Goal: Task Accomplishment & Management: Use online tool/utility

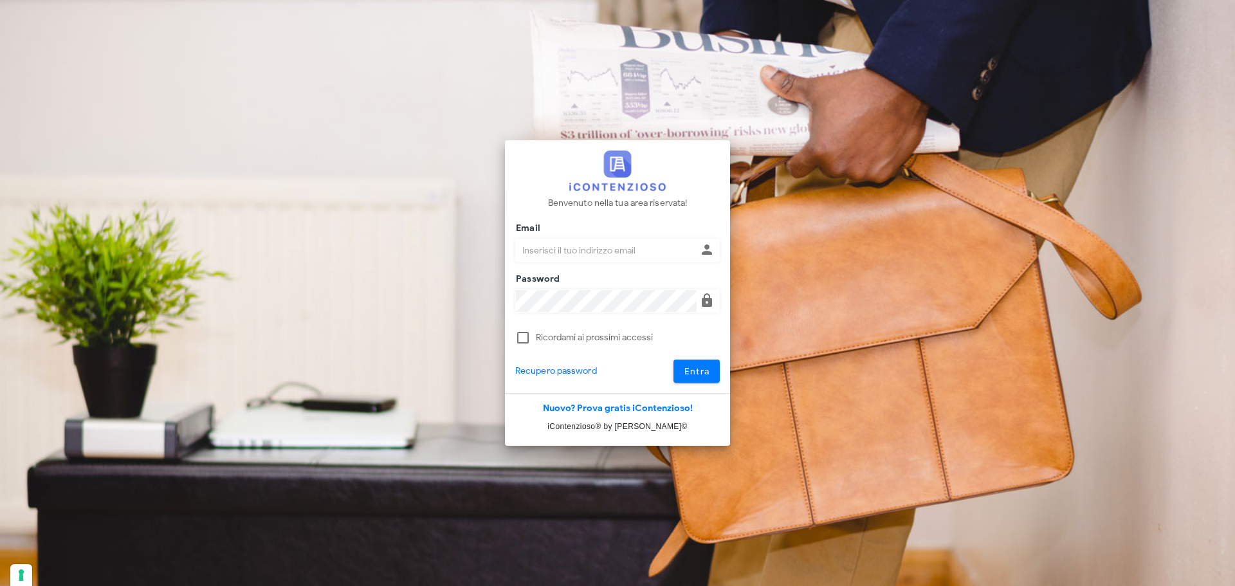
click at [566, 257] on input "Email" at bounding box center [606, 250] width 181 height 22
type input "giulia.mandolesi@mandolesi.it"
click at [674, 360] on button "Entra" at bounding box center [697, 371] width 47 height 23
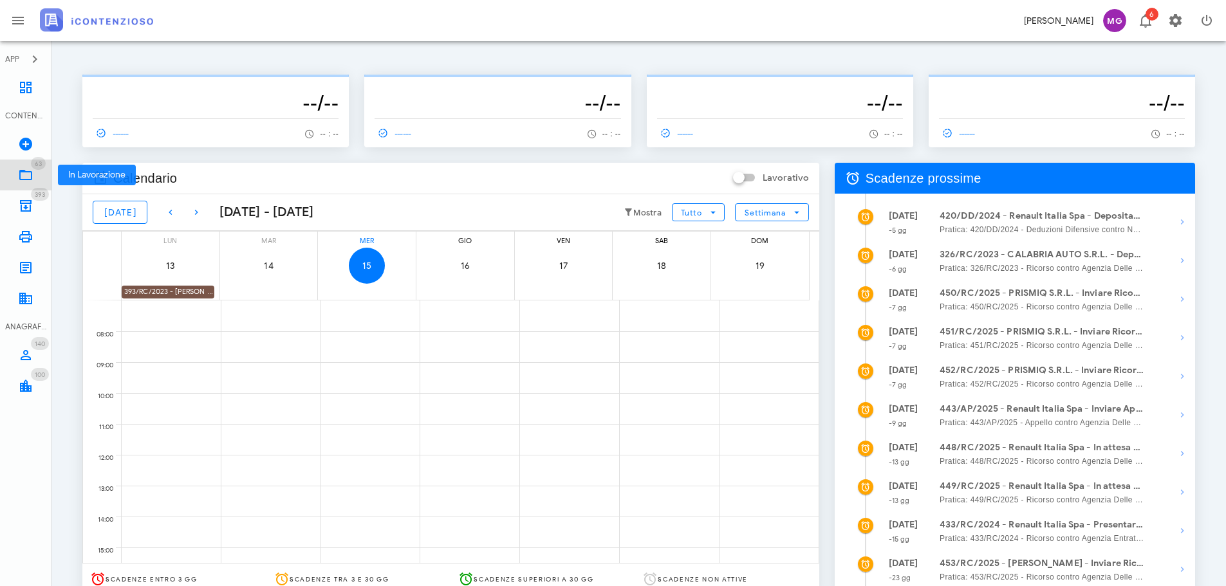
click at [31, 184] on link "63 In Lavorazione 63" at bounding box center [25, 175] width 51 height 31
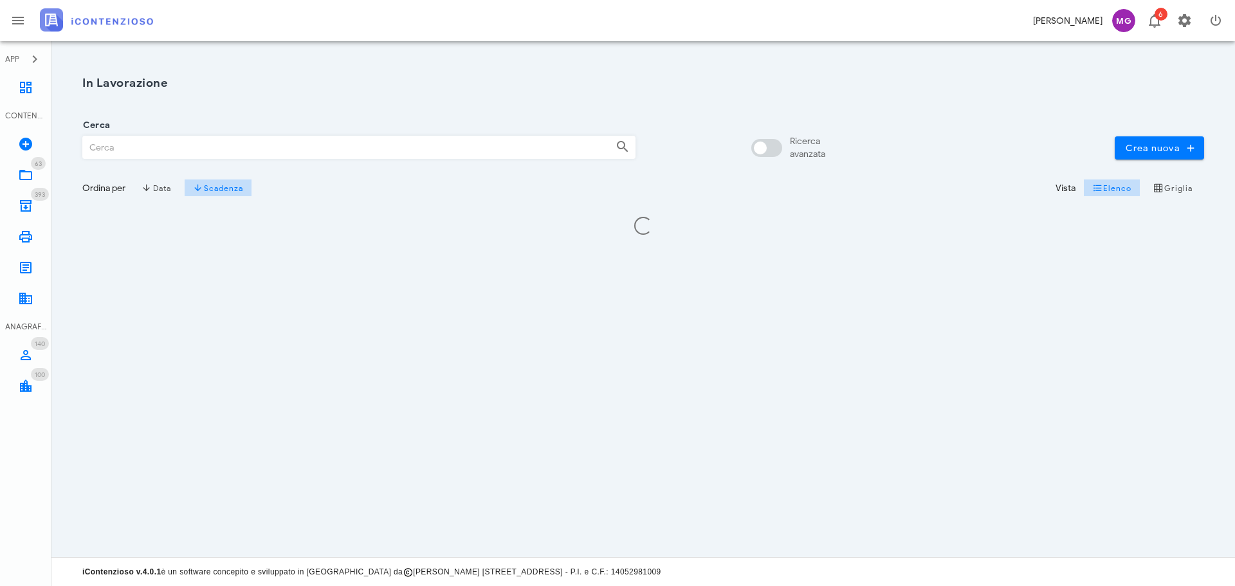
click at [131, 143] on input "Cerca" at bounding box center [344, 147] width 522 height 22
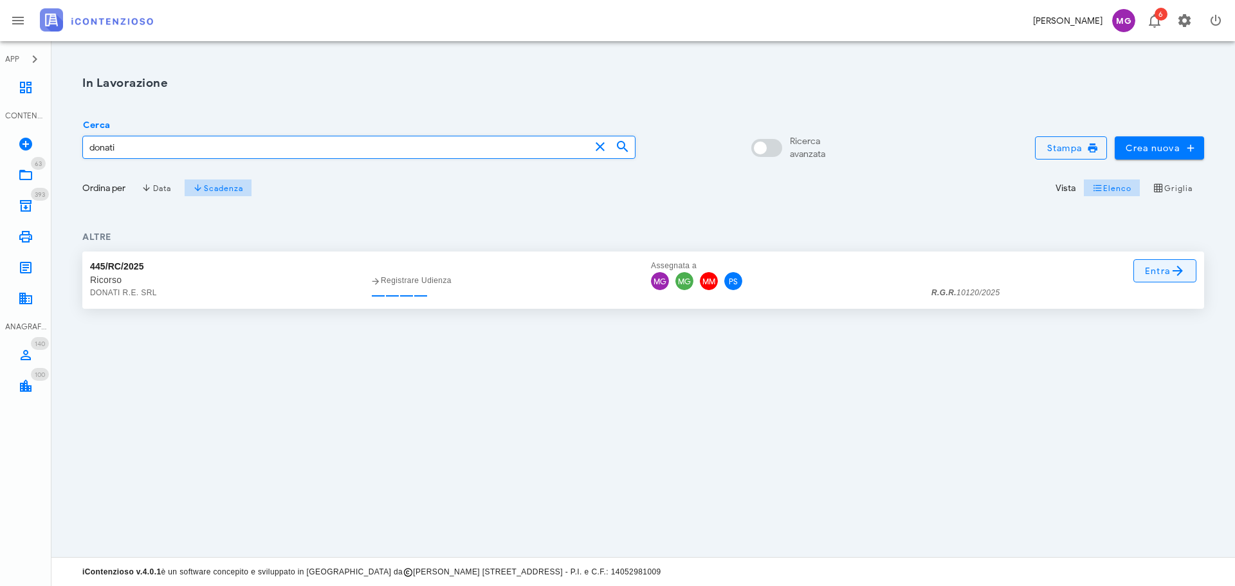
type input "donati"
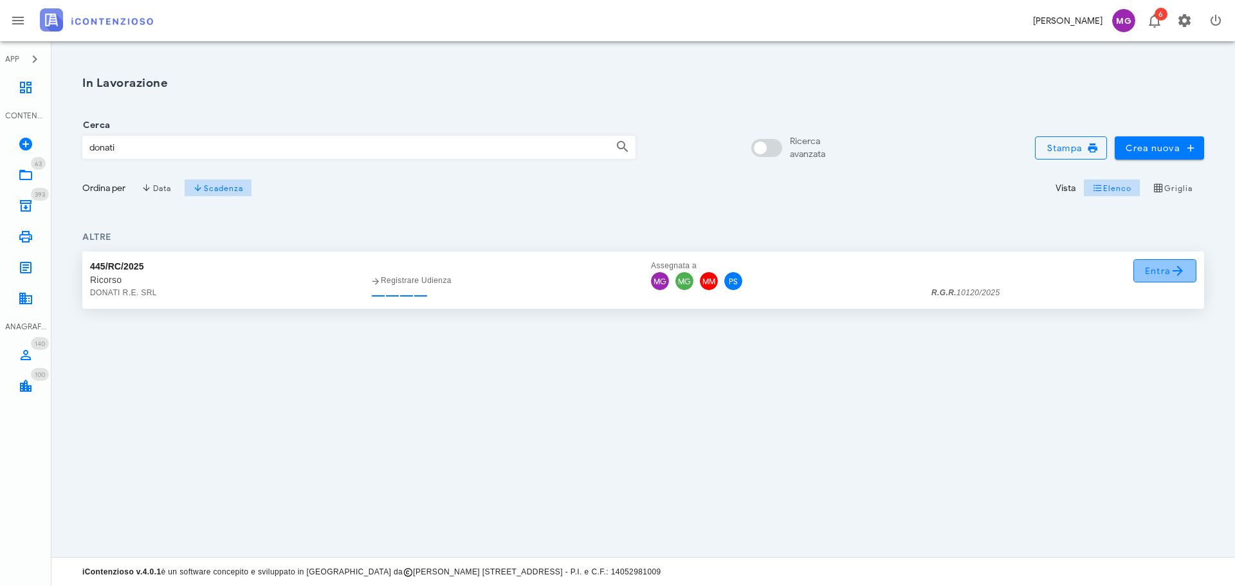
click at [1138, 262] on link "Entra" at bounding box center [1166, 270] width 64 height 23
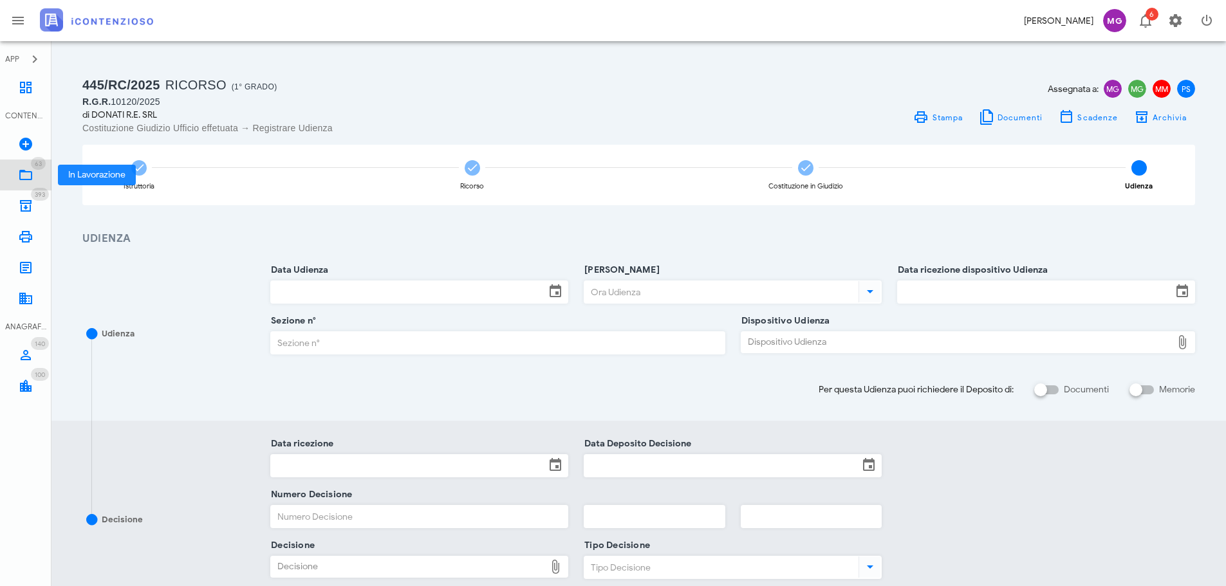
click at [41, 172] on link "63 In Lavorazione 63" at bounding box center [25, 175] width 51 height 31
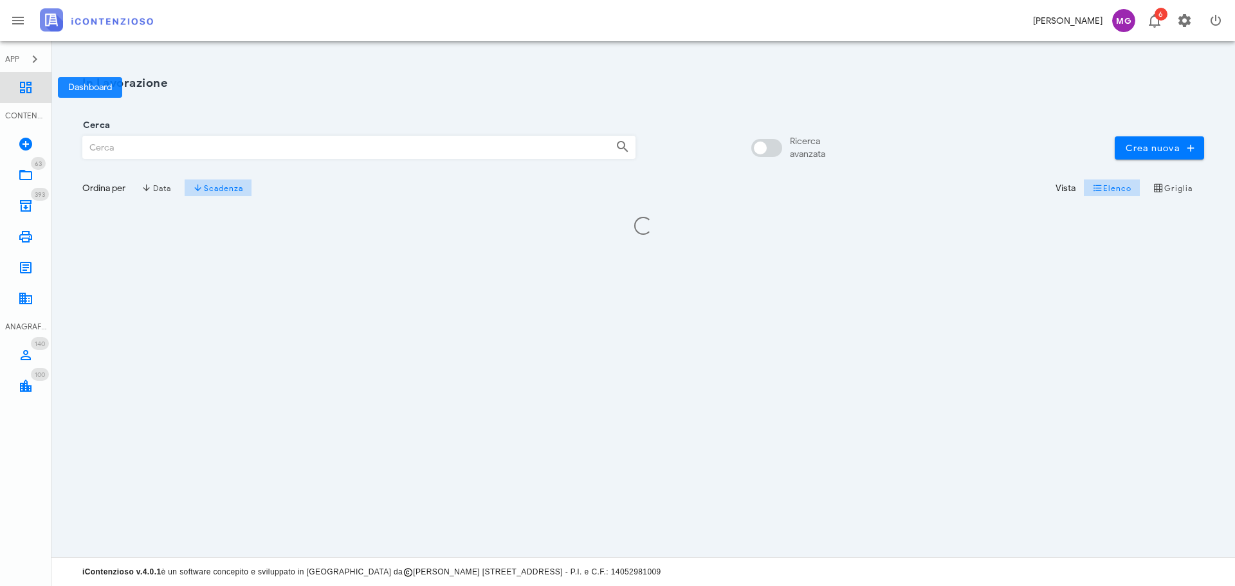
click at [22, 88] on icon at bounding box center [25, 87] width 15 height 15
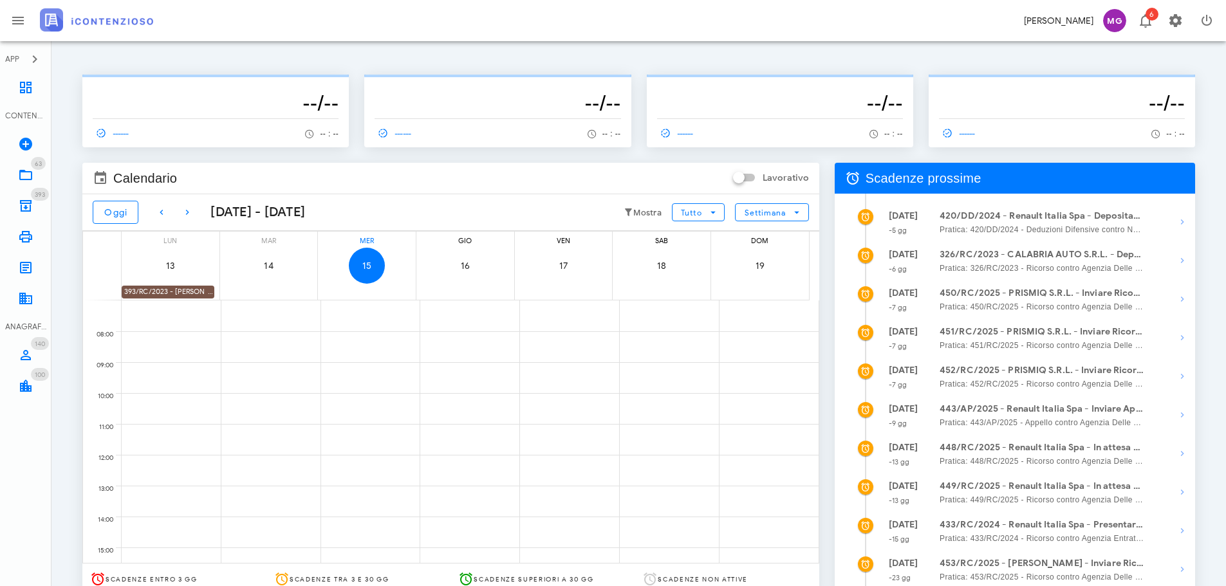
click at [185, 289] on div "393/RC/2023 - [PERSON_NAME] - Impugnare la Decisione del Giudice (Parz. Favorev…" at bounding box center [168, 292] width 93 height 12
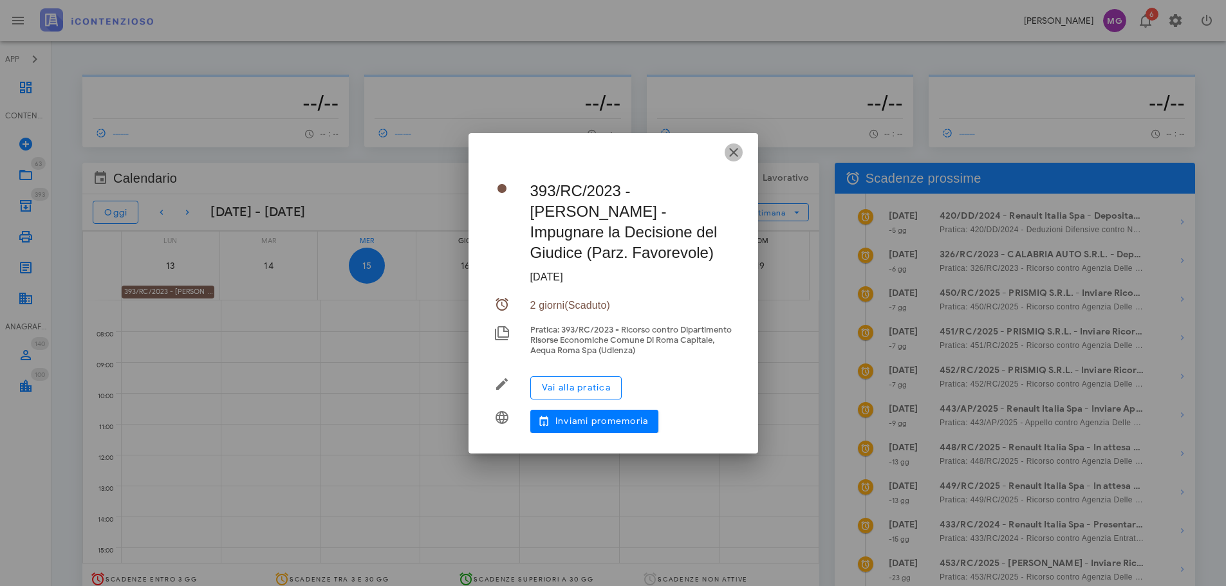
click at [733, 151] on icon "button" at bounding box center [733, 152] width 15 height 15
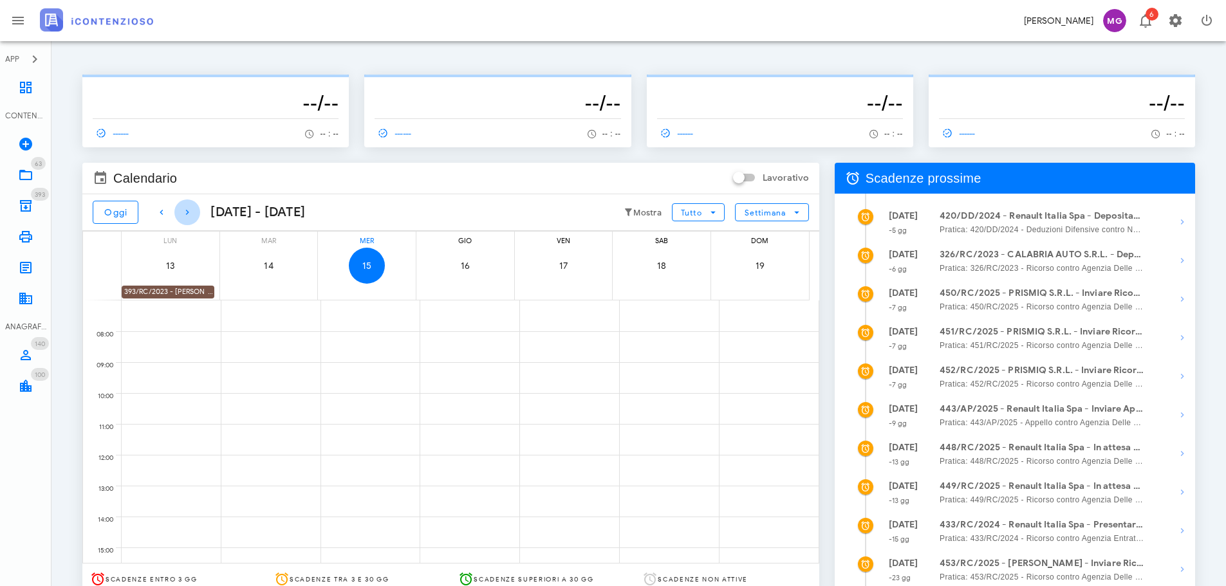
click at [189, 212] on icon "button" at bounding box center [187, 212] width 15 height 15
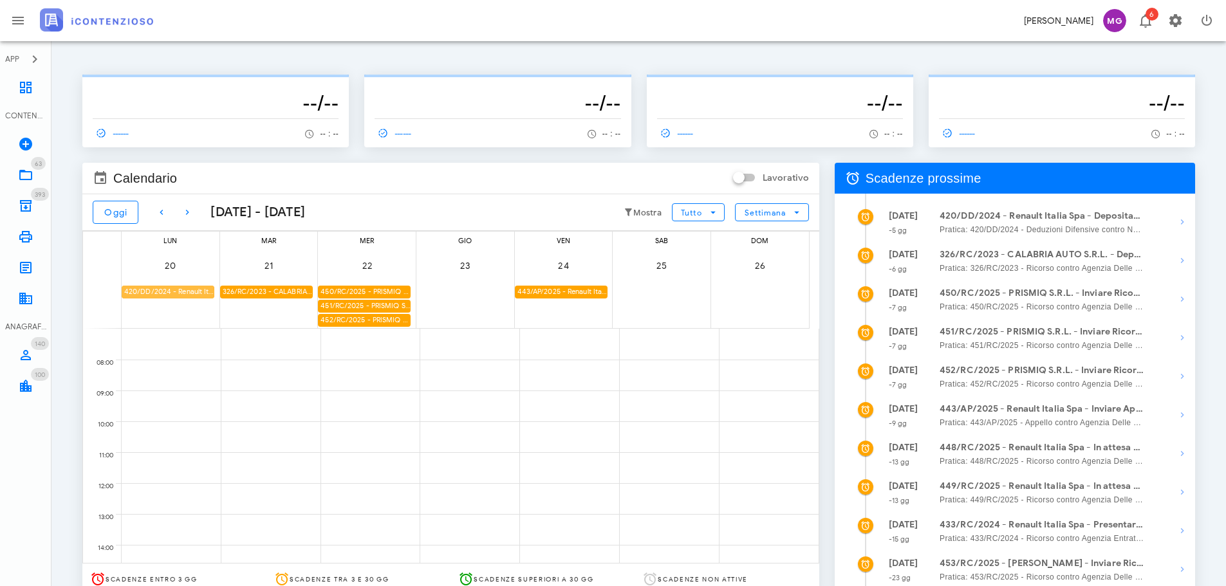
click at [194, 288] on div "420/DD/2024 - Renault Italia Spa - Depositare Documenti per Udienza" at bounding box center [168, 292] width 93 height 12
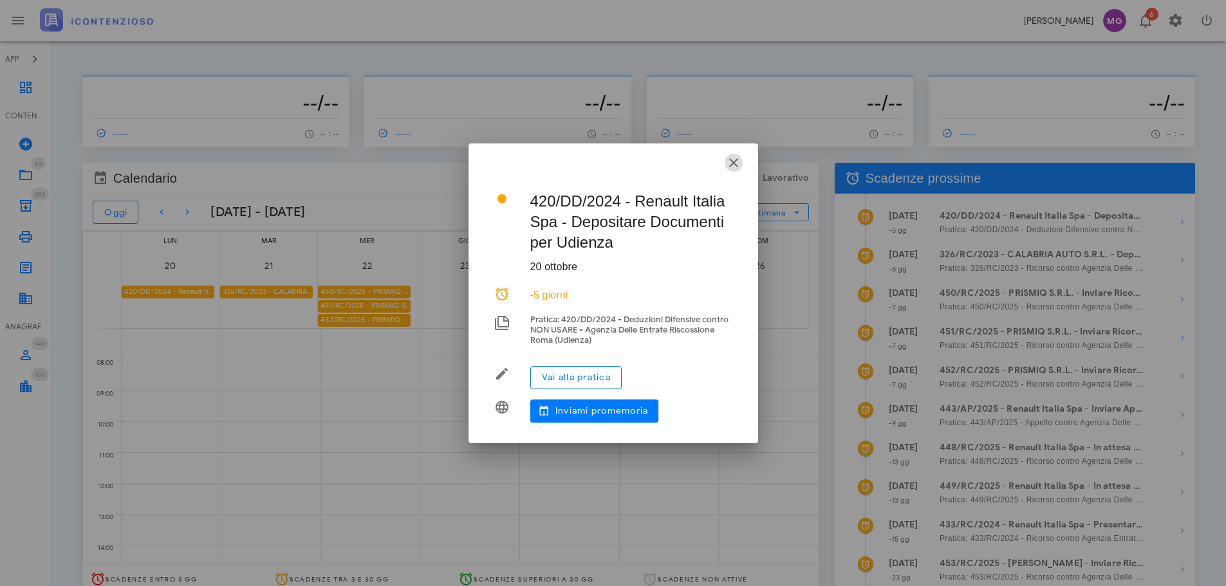
click at [740, 162] on icon "button" at bounding box center [733, 162] width 15 height 15
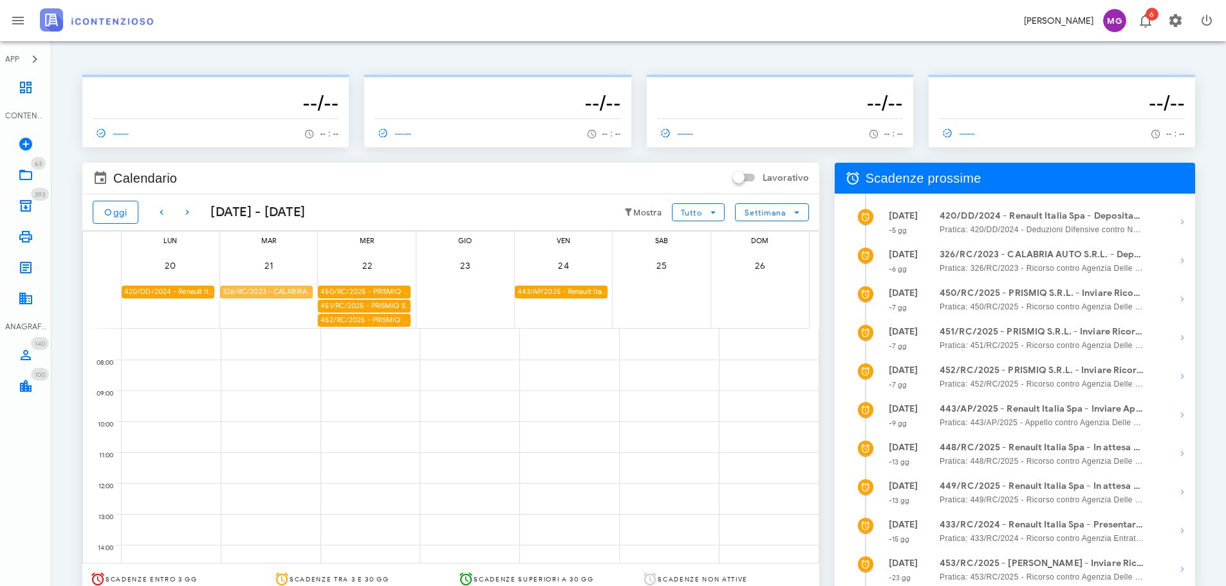
click at [263, 294] on div "326/RC/2023 - CALABRIA AUTO S.R.L. - Depositare Documenti per Udienza" at bounding box center [266, 292] width 93 height 12
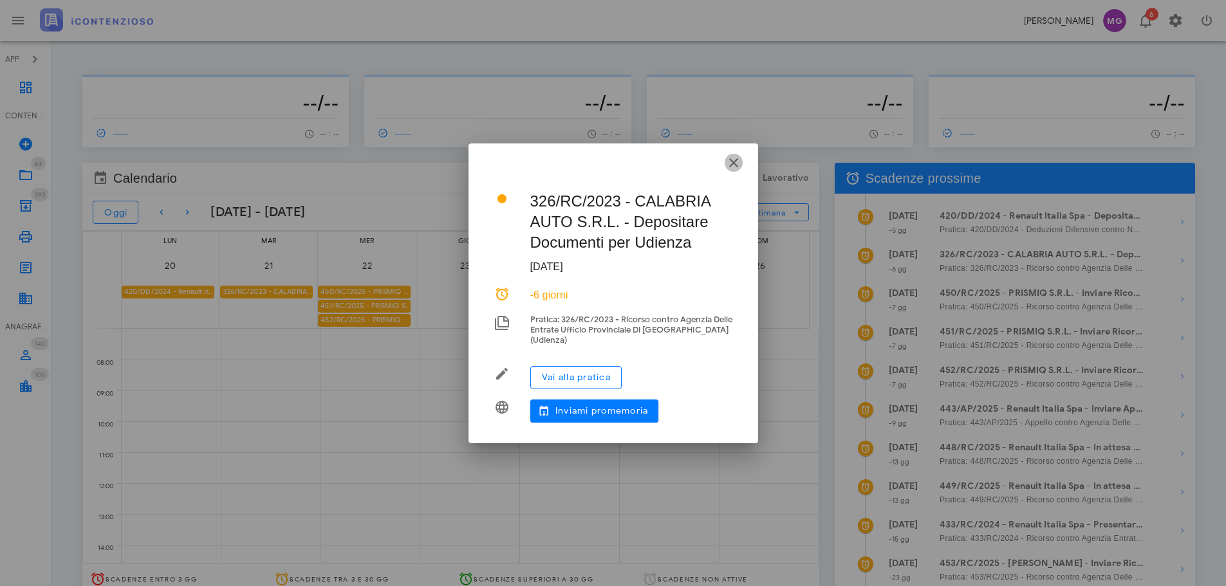
click at [737, 163] on icon "button" at bounding box center [733, 162] width 15 height 15
